Goal: Communication & Community: Answer question/provide support

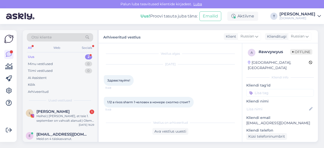
scroll to position [88, 0]
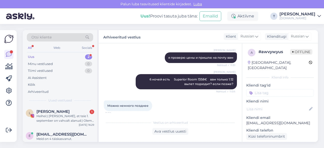
click at [70, 62] on div "Minu vestlused 0" at bounding box center [60, 64] width 66 height 7
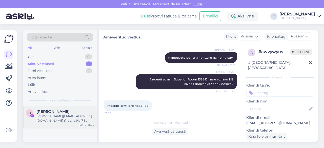
click at [54, 120] on div "[PERSON_NAME][EMAIL_ADDRESS][DOMAIN_NAME] Я-одна.На 7,8 дней.Цена-самая демокра…" at bounding box center [65, 118] width 58 height 9
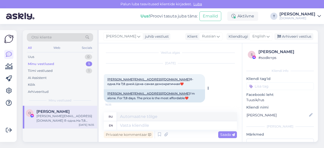
scroll to position [0, 0]
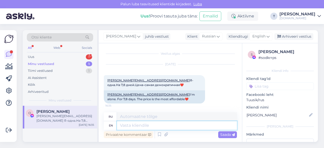
click at [135, 126] on textarea at bounding box center [177, 125] width 120 height 9
click at [257, 37] on span "English" at bounding box center [259, 37] width 13 height 6
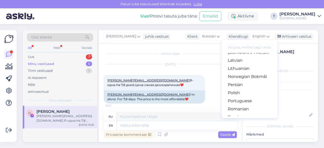
scroll to position [177, 0]
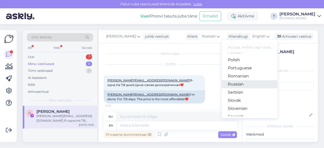
click at [236, 84] on link "Russian" at bounding box center [250, 84] width 56 height 8
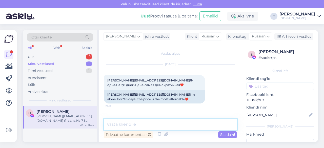
click at [137, 124] on textarea at bounding box center [170, 124] width 133 height 11
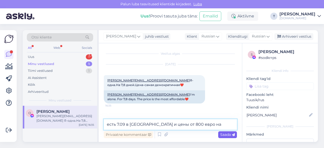
type textarea "есть 7.09 в [GEOGRAPHIC_DATA] и цены от 800 евро на одного"
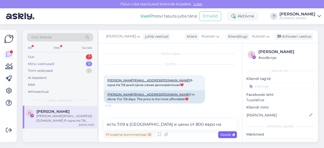
click at [225, 133] on span "Saada" at bounding box center [227, 134] width 15 height 5
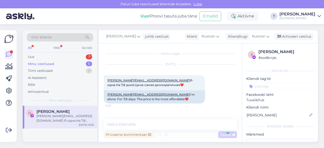
scroll to position [16, 0]
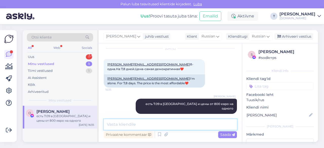
click at [170, 124] on textarea at bounding box center [170, 124] width 133 height 11
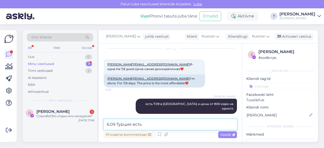
scroll to position [38, 0]
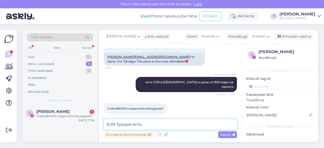
drag, startPoint x: 147, startPoint y: 124, endPoint x: 98, endPoint y: 121, distance: 49.0
click at [98, 121] on div "Otsi kliente All Web Socials Uus 0 Minu vestlused 1 Tiimi vestlused 2 AI Assist…" at bounding box center [170, 86] width 295 height 112
type textarea "ä"
type textarea "это тур на 7 ночей"
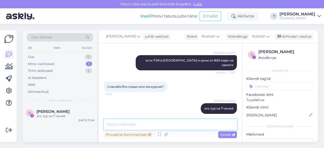
click at [167, 127] on textarea at bounding box center [170, 124] width 133 height 11
type textarea "в отеле"
